Goal: Use online tool/utility: Utilize a website feature to perform a specific function

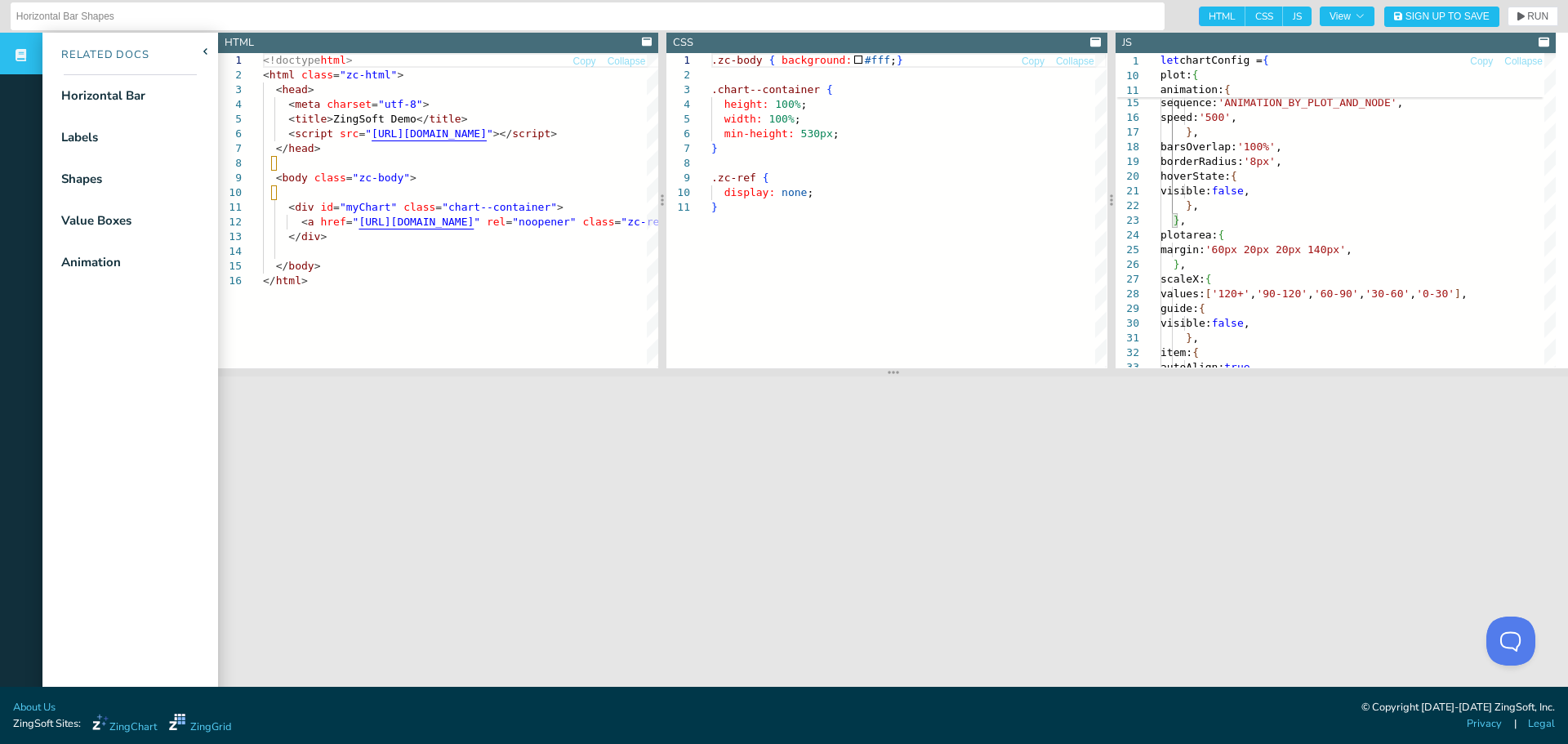
click at [644, 41] on icon at bounding box center [647, 41] width 11 height 9
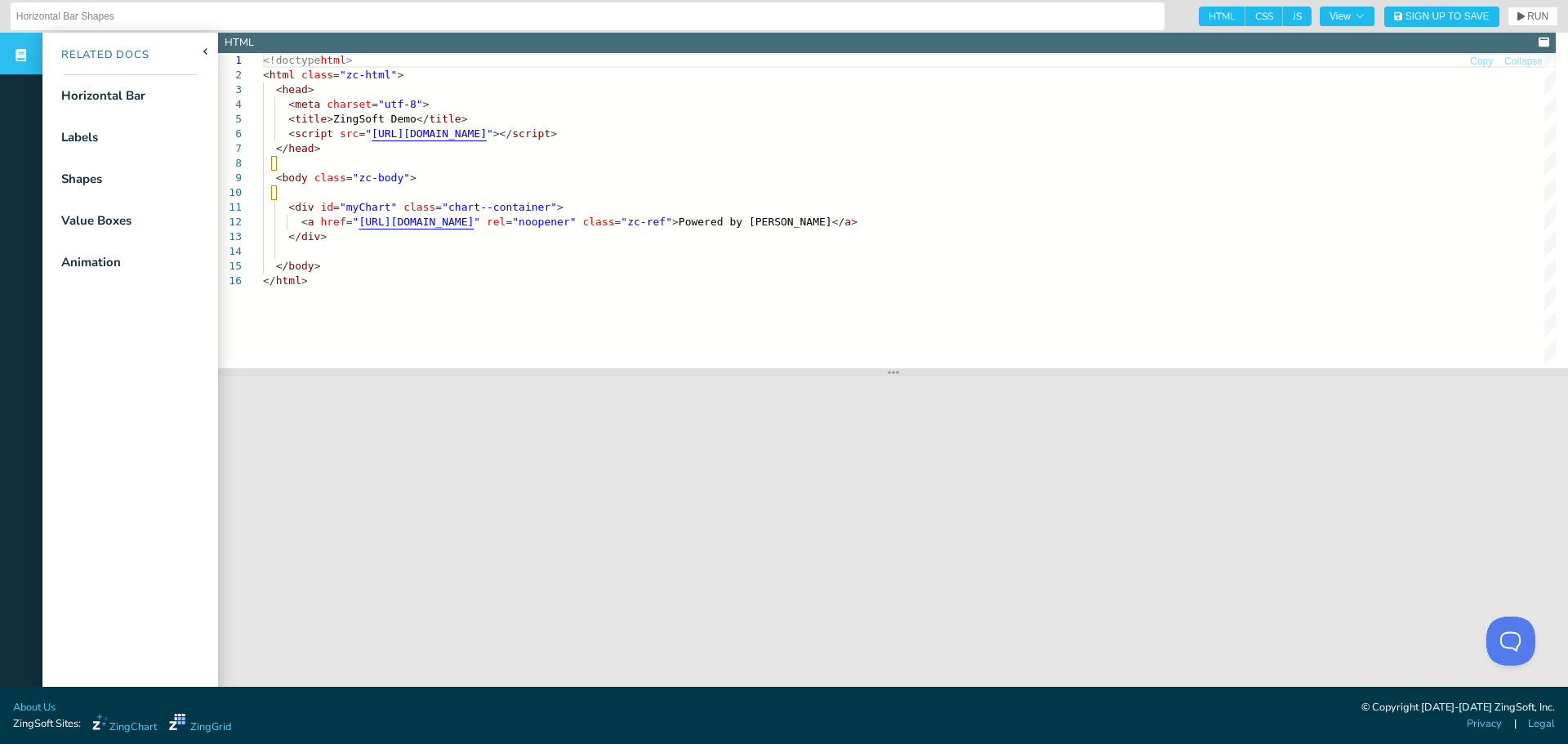
click at [1542, 43] on icon at bounding box center [1543, 41] width 11 height 9
click at [1283, 16] on span "JS" at bounding box center [1297, 17] width 29 height 20
click at [1283, 16] on input "JS" at bounding box center [1287, 12] width 11 height 11
checkbox input "false"
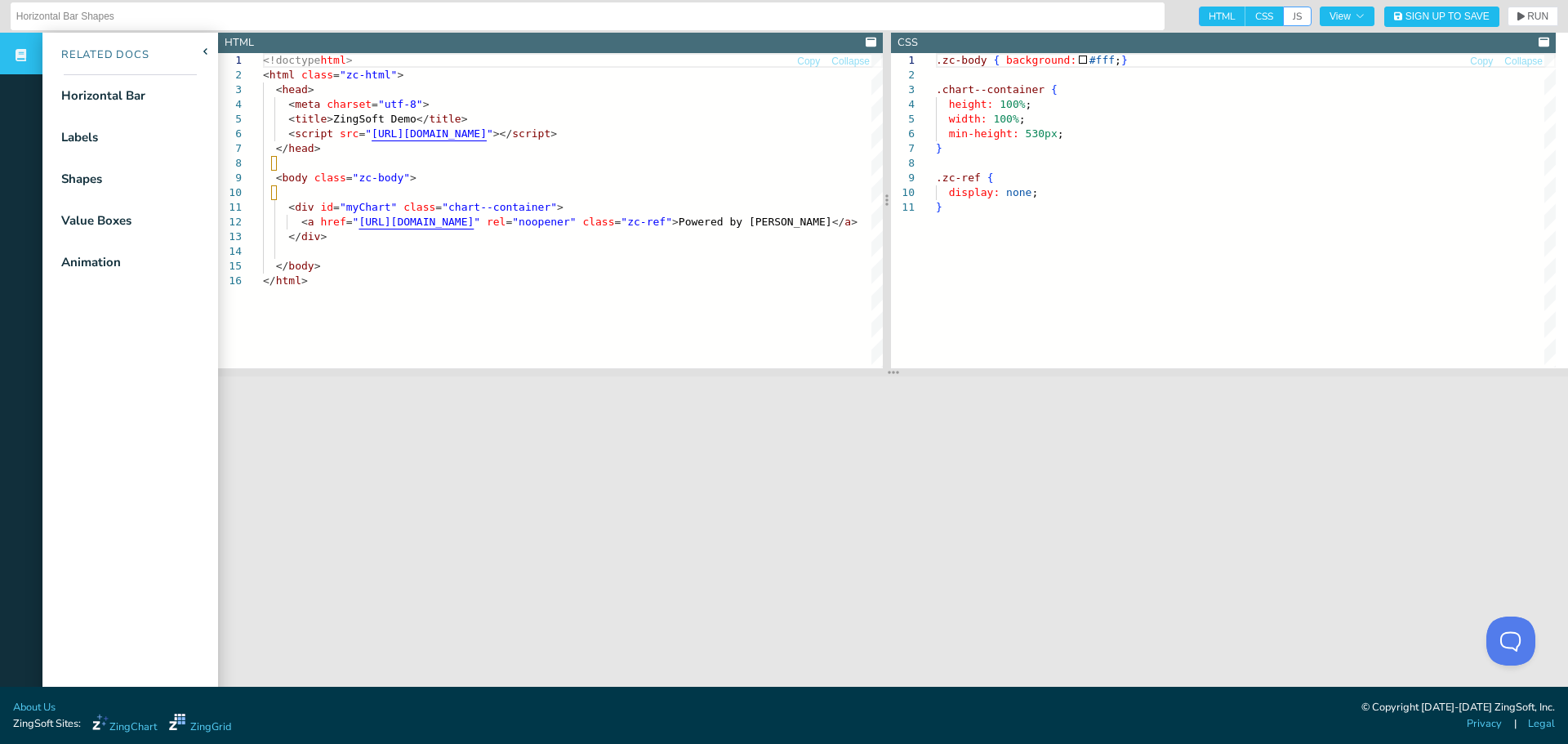
click at [1247, 17] on span "CSS" at bounding box center [1264, 17] width 37 height 20
click at [1247, 17] on input "CSS" at bounding box center [1250, 12] width 11 height 11
checkbox input "false"
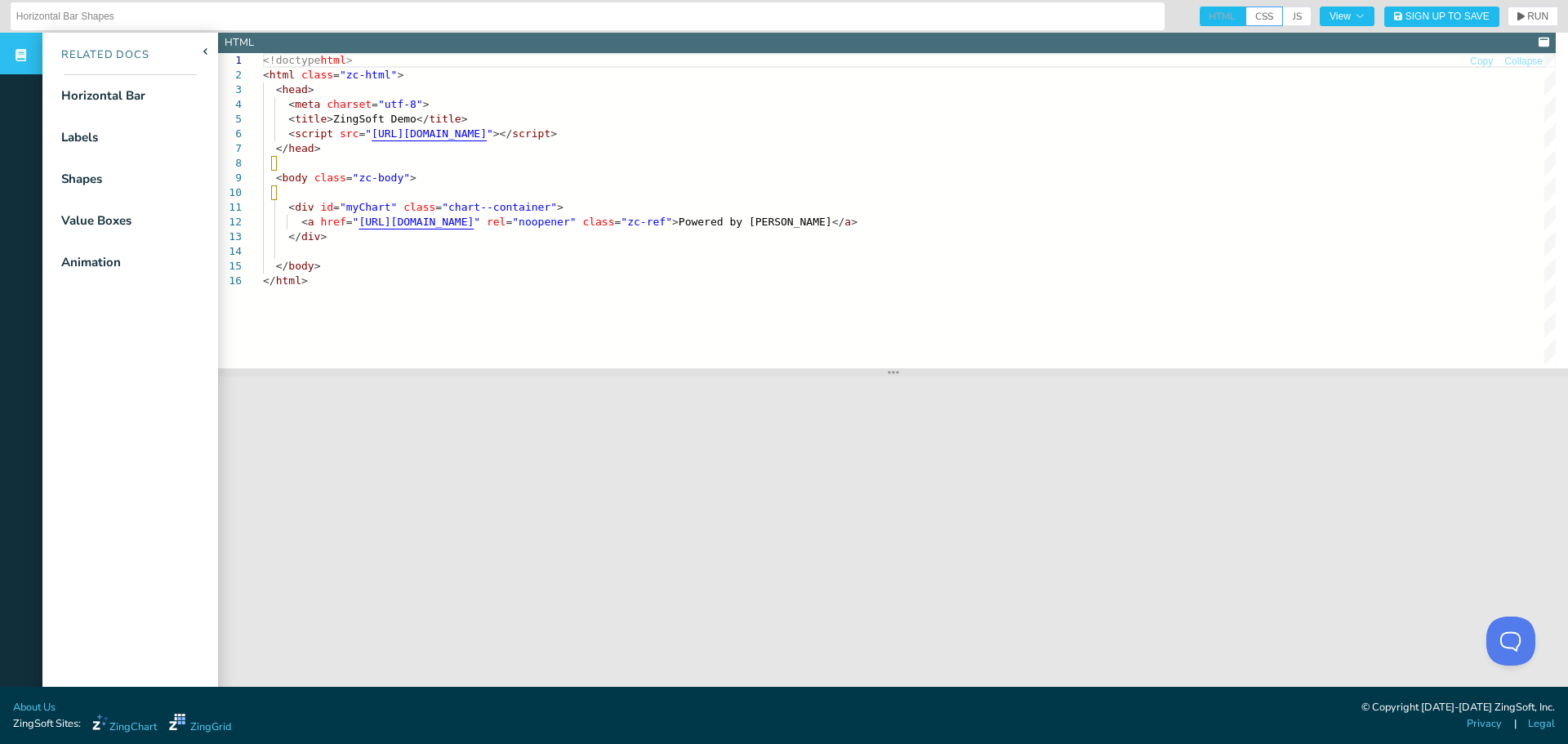
click at [1199, 16] on span "HTML" at bounding box center [1222, 17] width 46 height 20
click at [1283, 17] on span "JS" at bounding box center [1297, 17] width 29 height 20
click at [1283, 17] on input "JS" at bounding box center [1287, 12] width 11 height 11
checkbox input "true"
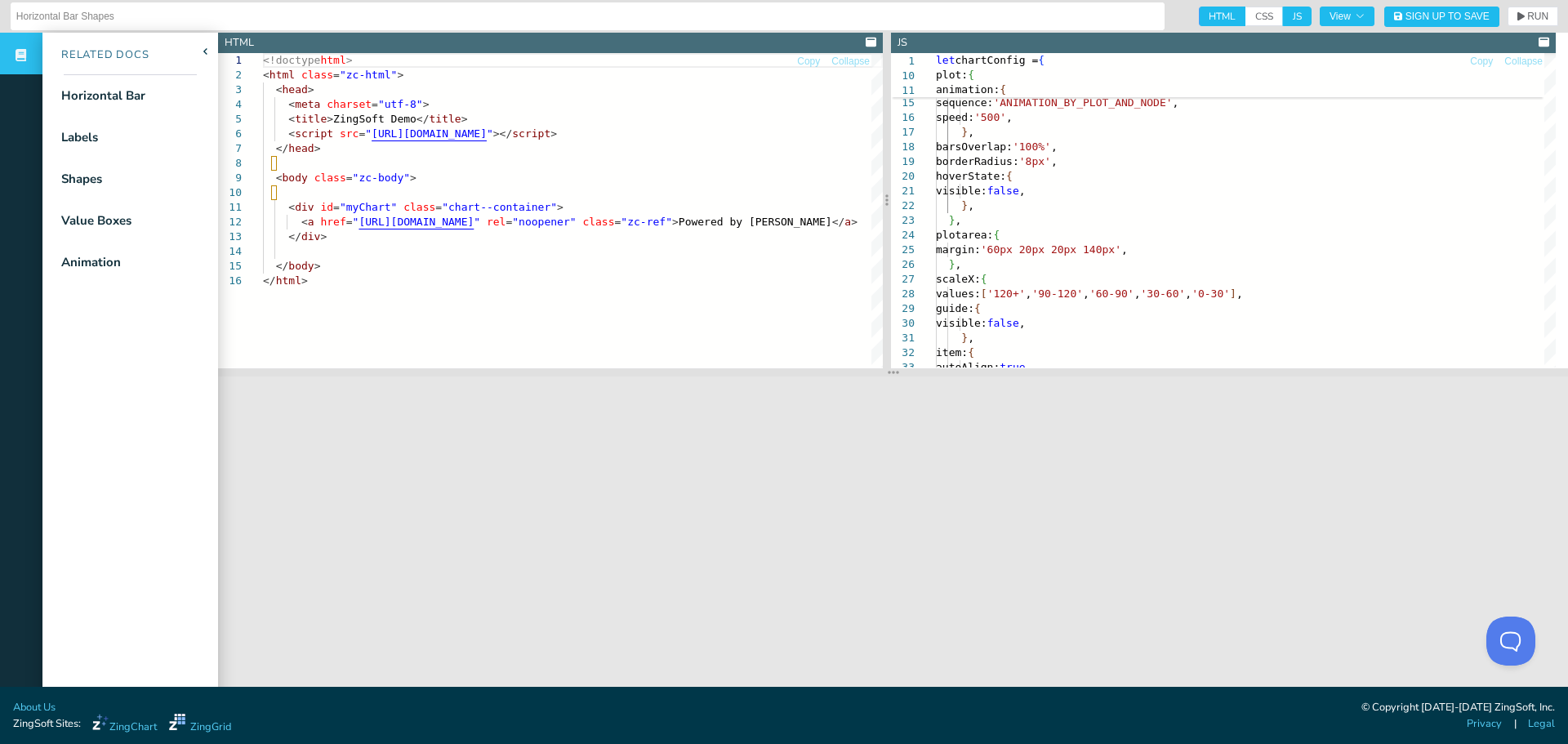
click at [1207, 17] on span "HTML" at bounding box center [1222, 17] width 46 height 20
click at [1207, 17] on input "HTML" at bounding box center [1204, 12] width 11 height 11
checkbox input "false"
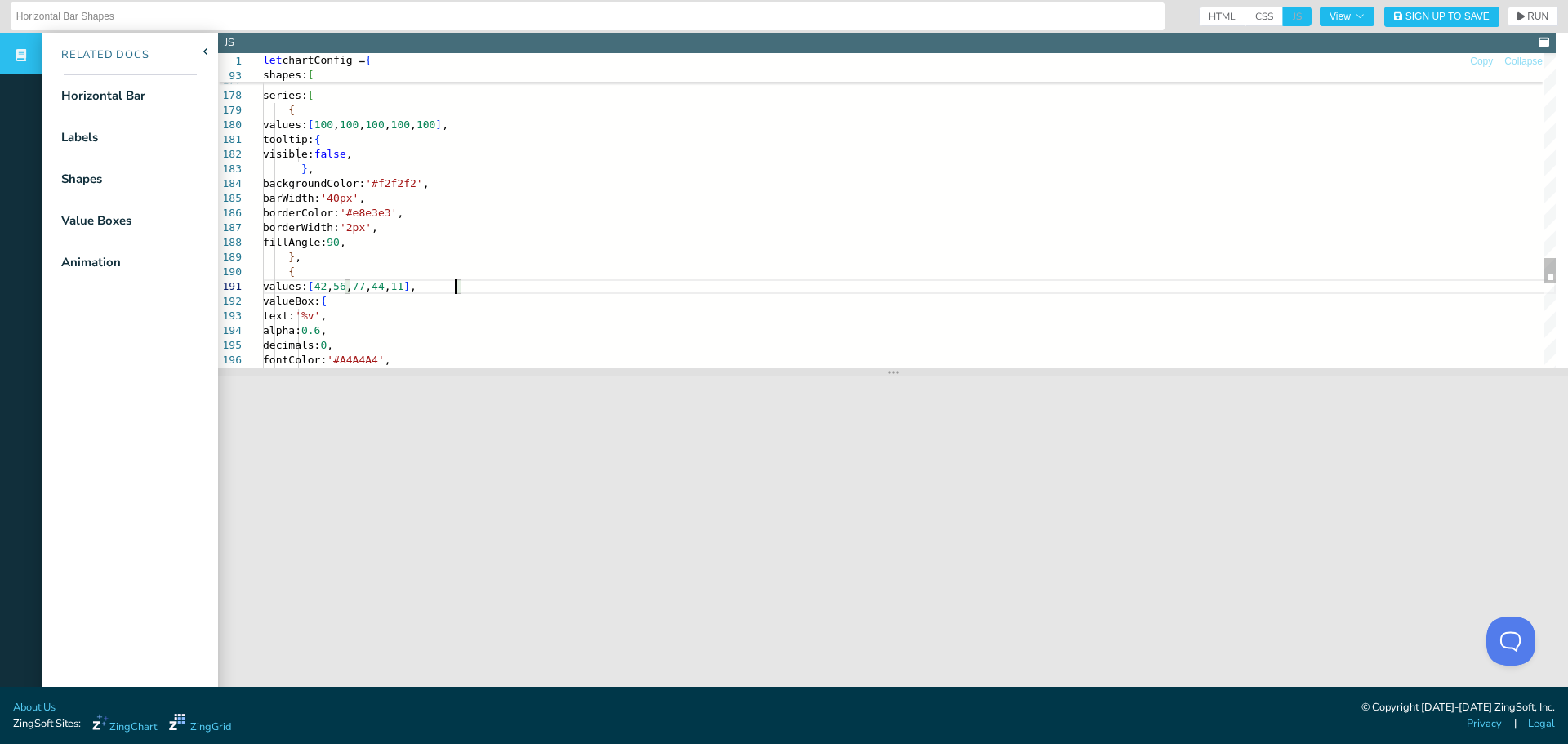
scroll to position [1, 199]
click at [1527, 16] on span "RUN" at bounding box center [1537, 17] width 22 height 10
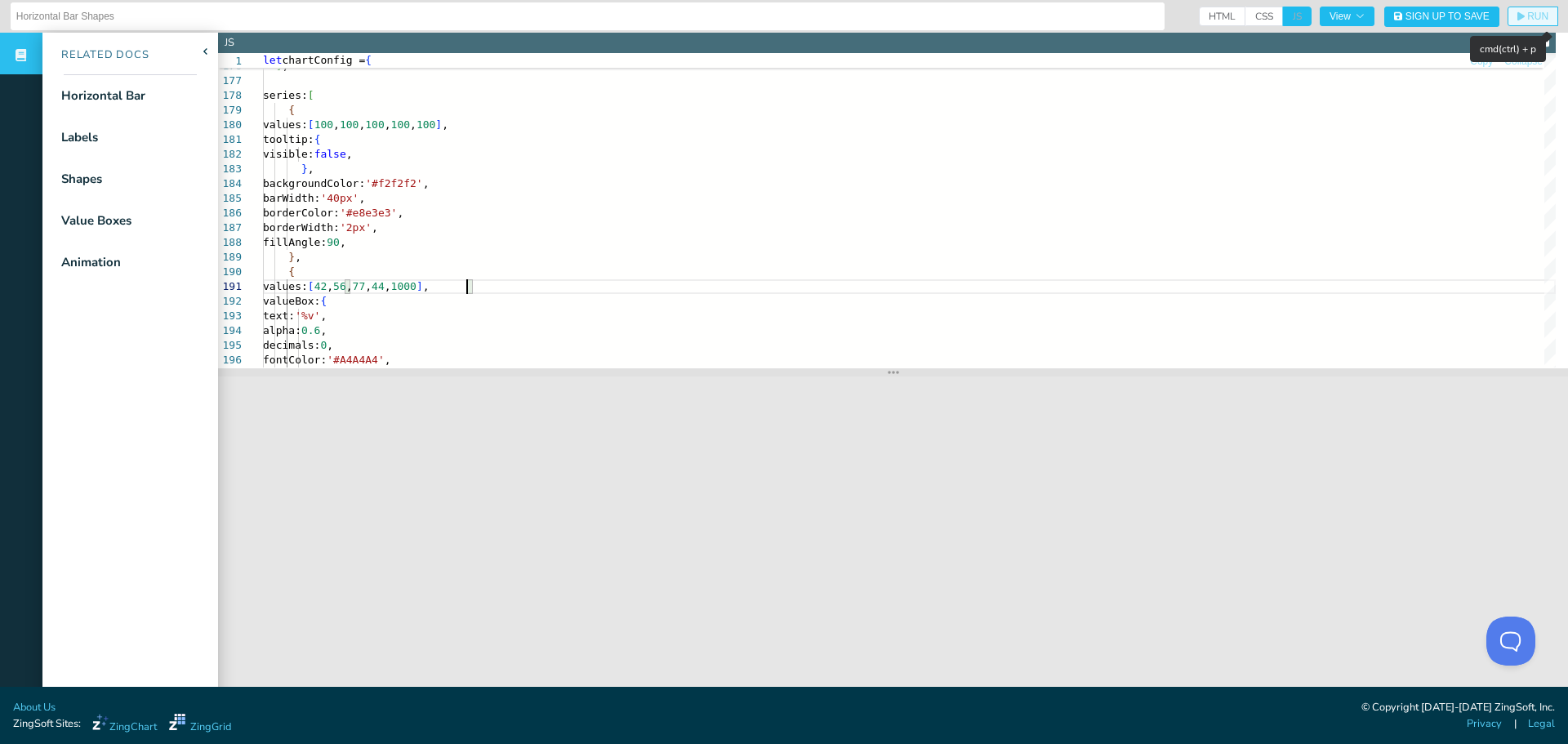
type textarea "values: [42, 56, 77, 44, 1000], valueBox: { text: '%v', alpha: 0.6, decimals: 0…"
click at [1526, 9] on button "RUN" at bounding box center [1532, 17] width 50 height 20
